Goal: Information Seeking & Learning: Learn about a topic

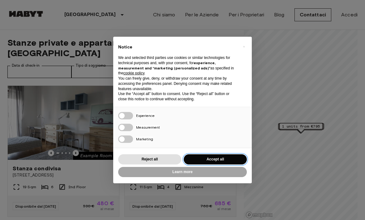
click at [228, 156] on button "Accept all" at bounding box center [215, 160] width 63 height 10
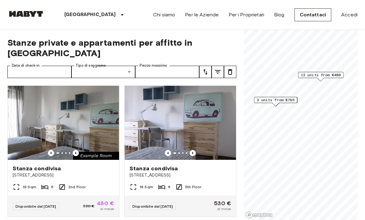
click at [321, 75] on span "12 units from €480" at bounding box center [321, 75] width 40 height 6
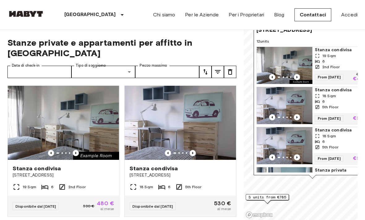
click at [331, 89] on span "Stanza condivisa" at bounding box center [340, 90] width 51 height 6
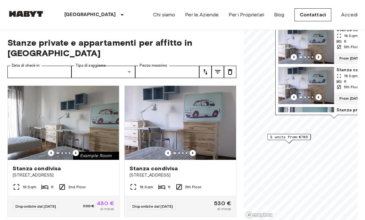
click at [333, 87] on img "Map marker" at bounding box center [306, 85] width 56 height 37
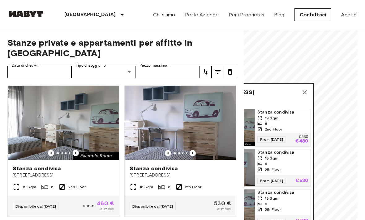
click at [307, 95] on icon "Map marker" at bounding box center [304, 92] width 7 height 7
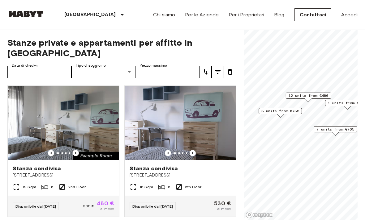
click at [288, 110] on span "3 units from €785" at bounding box center [280, 111] width 38 height 6
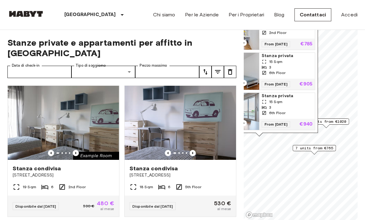
click at [320, 151] on span "7 units from €765" at bounding box center [314, 149] width 38 height 6
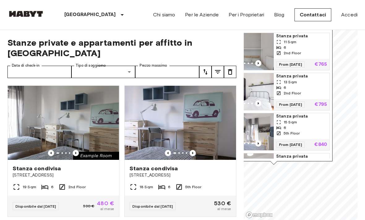
click at [339, 26] on div "Chi siamo Per le Aziende Per i Proprietari Blog Contattaci Accedi" at bounding box center [255, 15] width 204 height 30
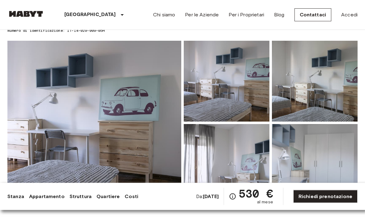
scroll to position [37, 0]
